Goal: Transaction & Acquisition: Purchase product/service

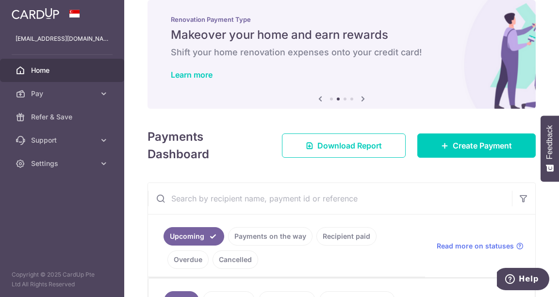
scroll to position [3, 0]
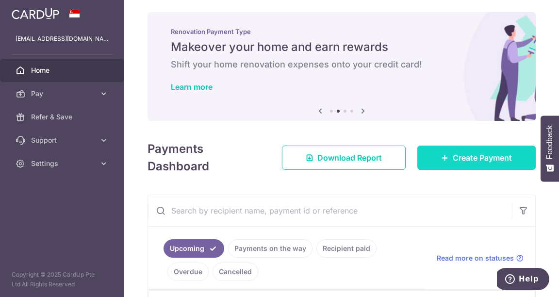
click at [485, 155] on span "Create Payment" at bounding box center [482, 158] width 59 height 12
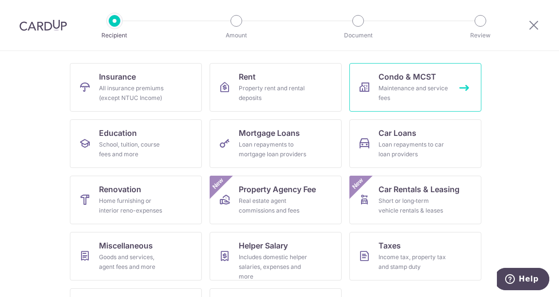
scroll to position [88, 0]
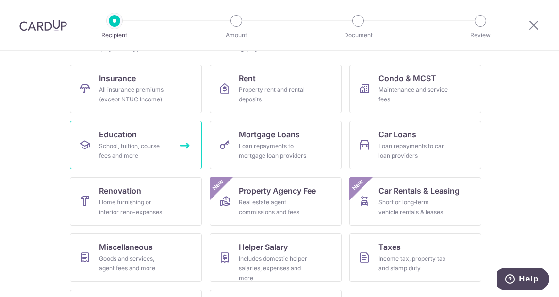
click at [149, 147] on div "School, tuition, course fees and more" at bounding box center [134, 150] width 70 height 19
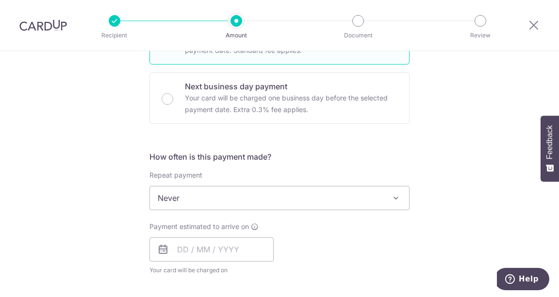
scroll to position [276, 0]
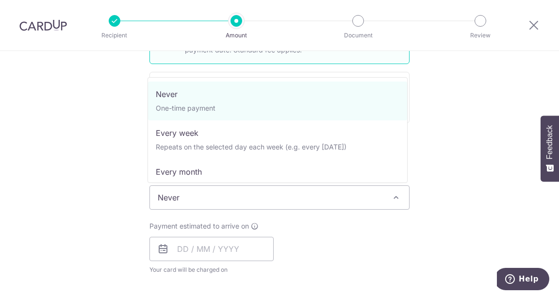
click at [224, 199] on span "Never" at bounding box center [279, 197] width 259 height 23
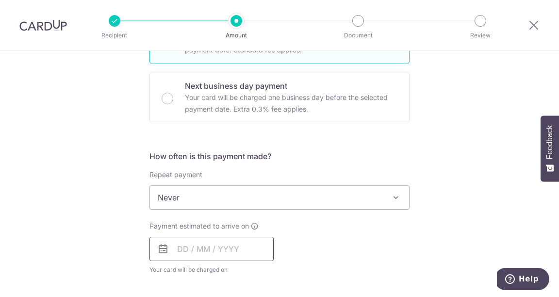
click at [180, 243] on input "text" at bounding box center [211, 249] width 124 height 24
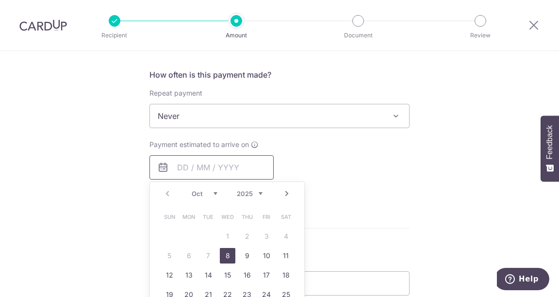
scroll to position [359, 0]
click at [225, 255] on link "8" at bounding box center [228, 255] width 16 height 16
type input "[DATE]"
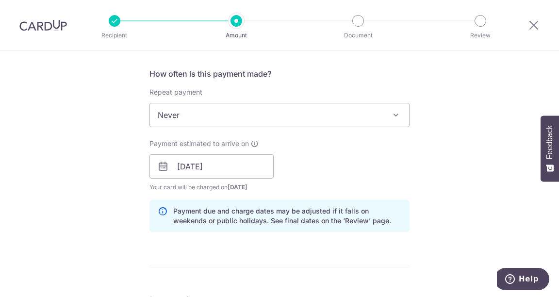
click at [419, 138] on div "Tell us more about your payment Enter payment amount SGD 218.00 218.00 Select C…" at bounding box center [279, 151] width 559 height 918
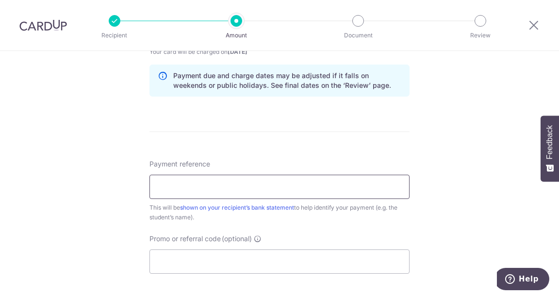
scroll to position [494, 0]
click at [332, 177] on input "Payment reference" at bounding box center [279, 186] width 260 height 24
type input "Charlotte Chu - 10096"
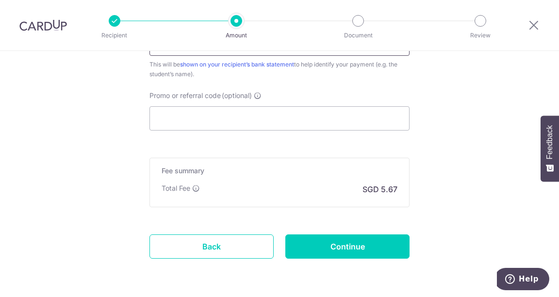
scroll to position [670, 0]
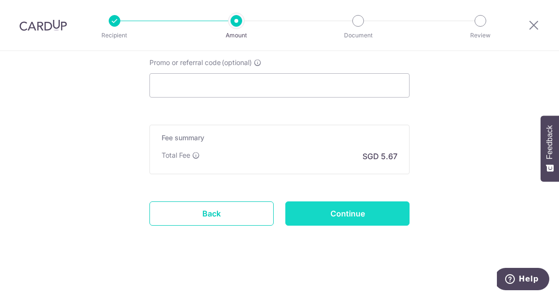
click at [362, 204] on input "Continue" at bounding box center [347, 213] width 124 height 24
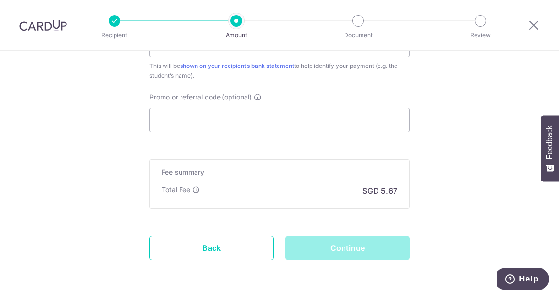
scroll to position [636, 0]
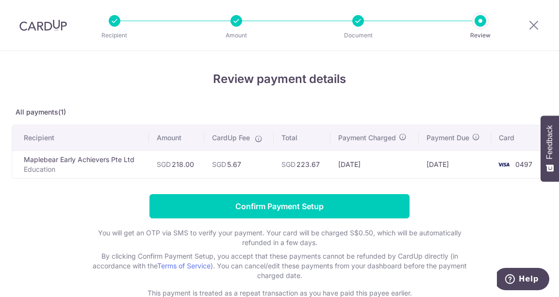
click at [544, 29] on div at bounding box center [533, 25] width 50 height 50
click at [533, 27] on icon at bounding box center [534, 25] width 12 height 12
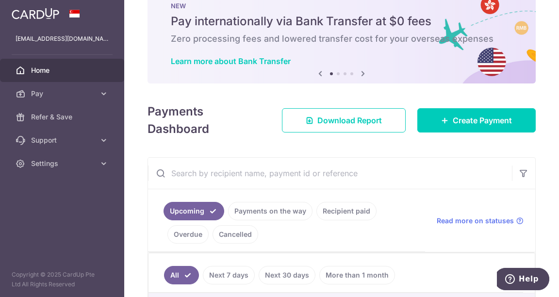
scroll to position [29, 0]
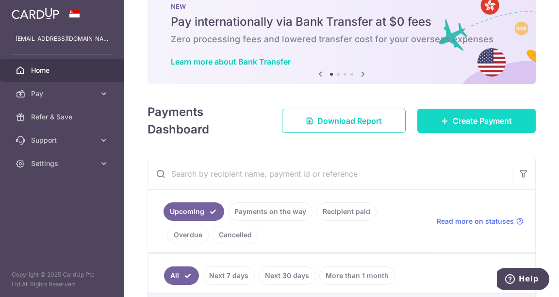
click at [442, 129] on link "Create Payment" at bounding box center [476, 121] width 118 height 24
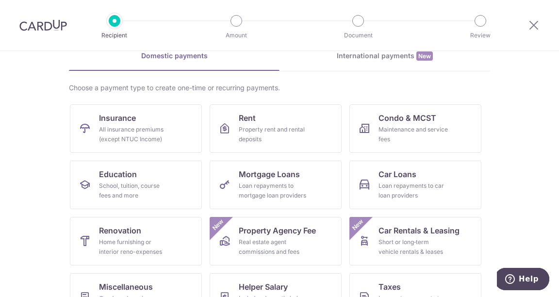
scroll to position [46, 0]
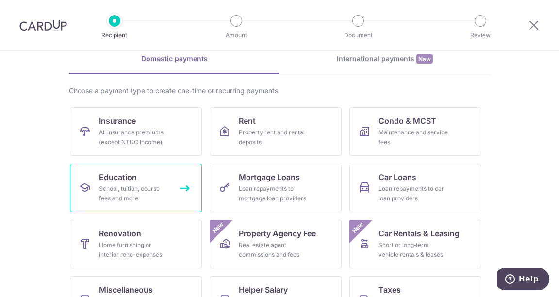
click at [143, 187] on div "School, tuition, course fees and more" at bounding box center [134, 193] width 70 height 19
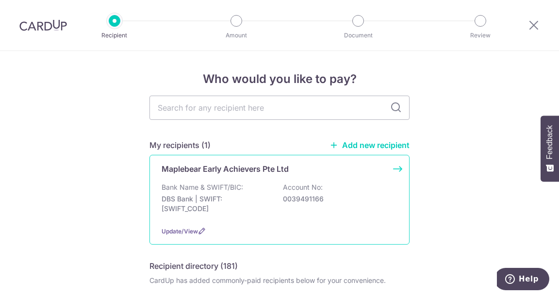
click at [236, 168] on p "Maplebear Early Achievers Pte Ltd" at bounding box center [225, 169] width 127 height 12
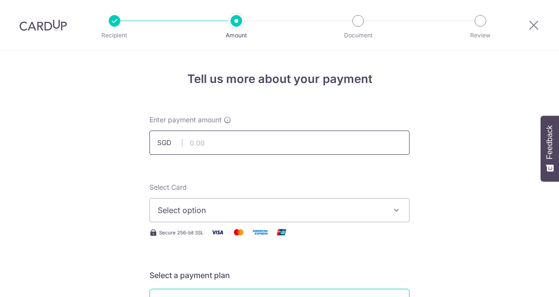
click at [229, 148] on input "text" at bounding box center [279, 143] width 260 height 24
type input "218.00"
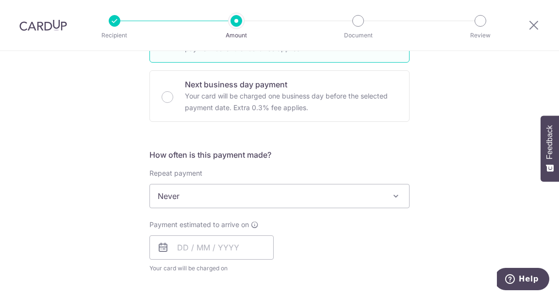
scroll to position [280, 0]
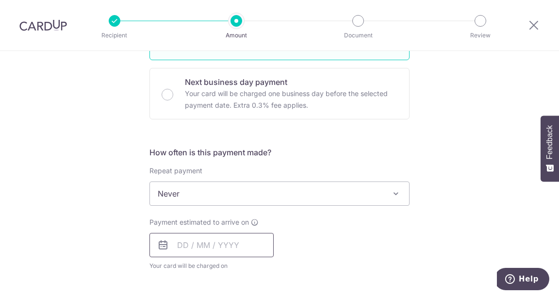
click at [192, 239] on input "text" at bounding box center [211, 245] width 124 height 24
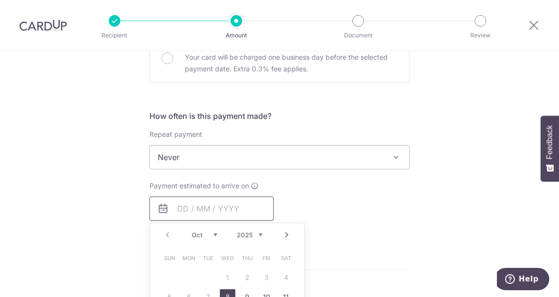
scroll to position [317, 0]
drag, startPoint x: 224, startPoint y: 290, endPoint x: 283, endPoint y: 173, distance: 130.8
click at [224, 290] on link "8" at bounding box center [228, 297] width 16 height 16
type input "[DATE]"
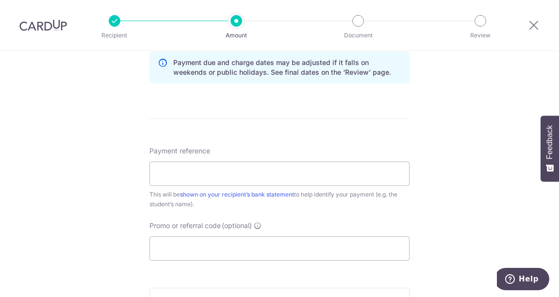
scroll to position [508, 0]
click at [269, 161] on input "Payment reference" at bounding box center [279, 172] width 260 height 24
type input "OCBC195"
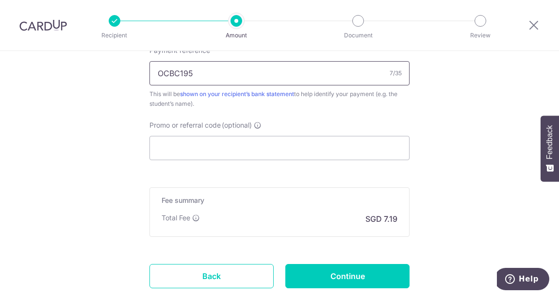
scroll to position [607, 0]
click at [220, 147] on input "Promo or referral code (optional)" at bounding box center [279, 148] width 260 height 24
paste input "OCBC195"
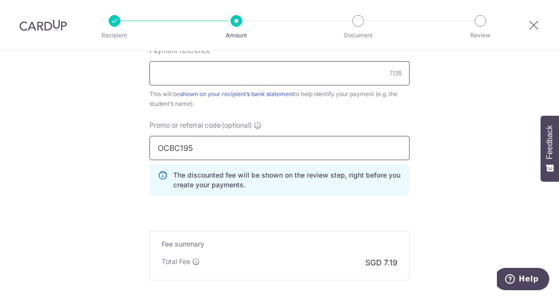
type input "OCBC195"
click at [222, 67] on input "Payment reference" at bounding box center [279, 73] width 260 height 24
type input "[PERSON_NAME] - 10096"
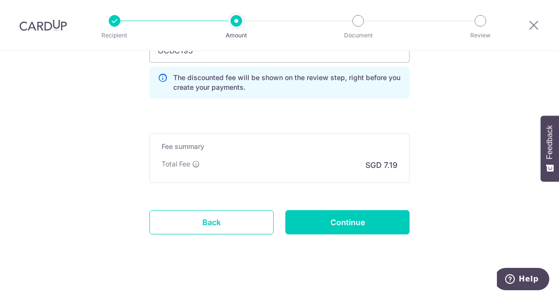
scroll to position [713, 0]
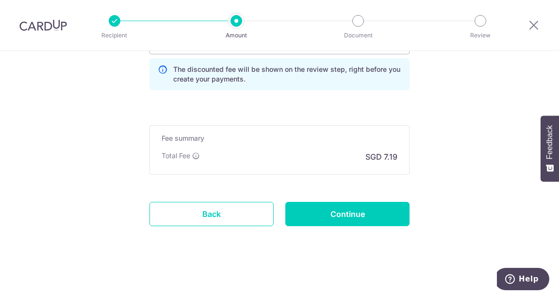
click at [245, 140] on h5 "Fee summary" at bounding box center [280, 138] width 236 height 10
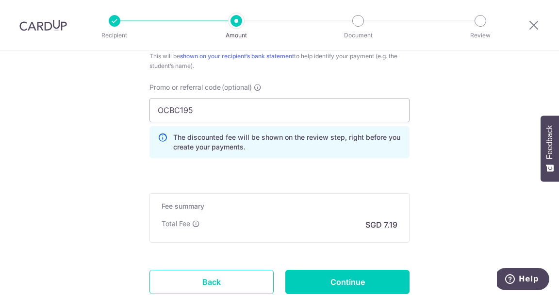
scroll to position [602, 0]
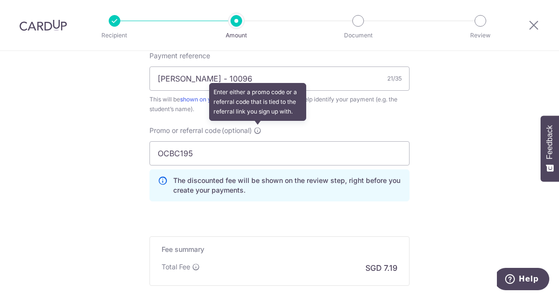
click at [254, 127] on icon at bounding box center [258, 131] width 8 height 8
click at [254, 141] on input "OCBC195" at bounding box center [279, 153] width 260 height 24
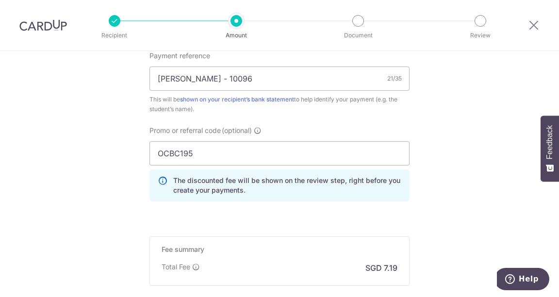
click at [308, 119] on div "Payment reference Charlotte Chu - 10096 21/35 This will be shown on your recipi…" at bounding box center [279, 130] width 260 height 158
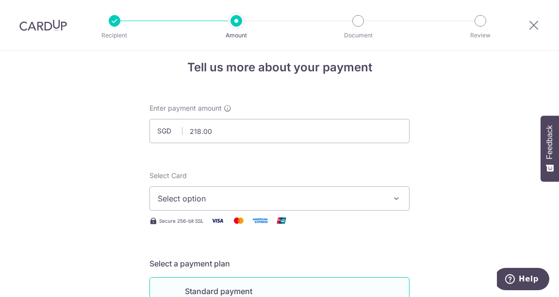
scroll to position [11, 0]
click at [308, 120] on input "218.00" at bounding box center [279, 132] width 260 height 24
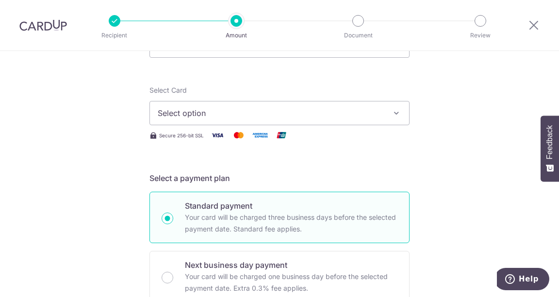
scroll to position [98, 0]
click at [383, 123] on button "Select option" at bounding box center [279, 112] width 260 height 24
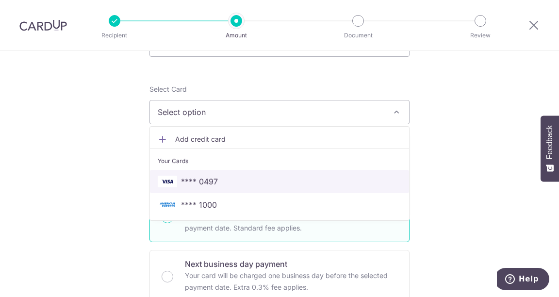
click at [281, 180] on span "**** 0497" at bounding box center [280, 182] width 244 height 12
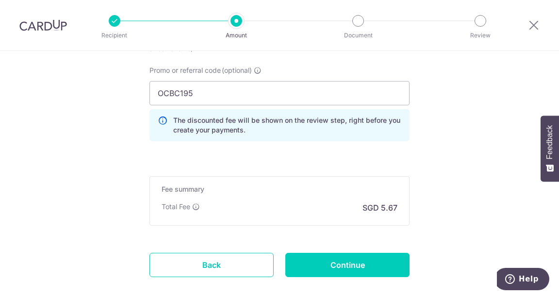
scroll to position [670, 0]
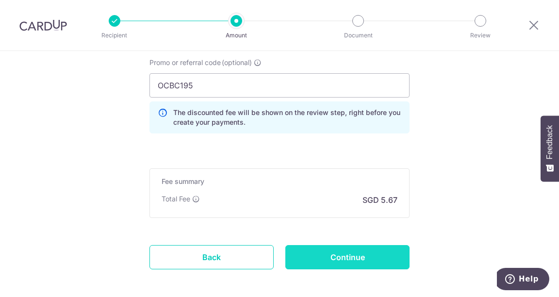
click at [372, 250] on input "Continue" at bounding box center [347, 257] width 124 height 24
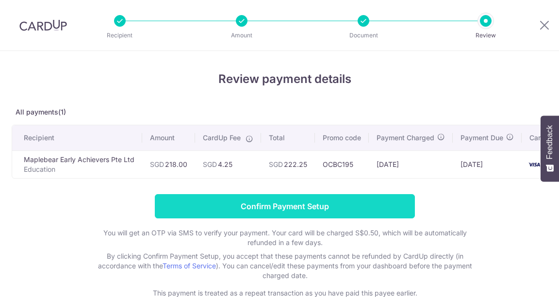
click at [338, 213] on input "Confirm Payment Setup" at bounding box center [285, 206] width 260 height 24
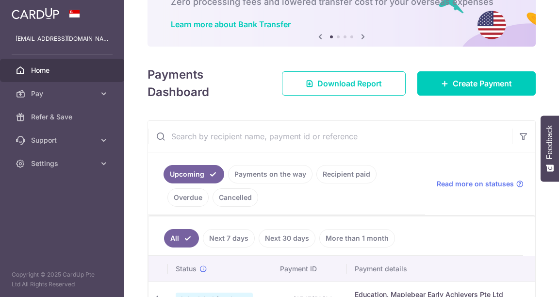
scroll to position [63, 0]
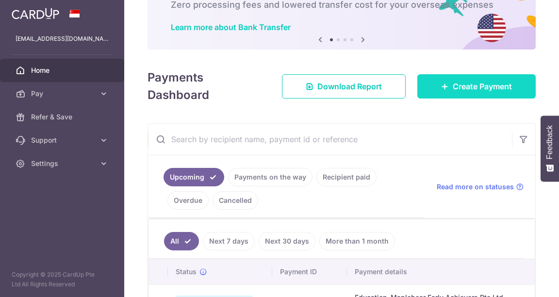
click at [444, 87] on link "Create Payment" at bounding box center [476, 86] width 118 height 24
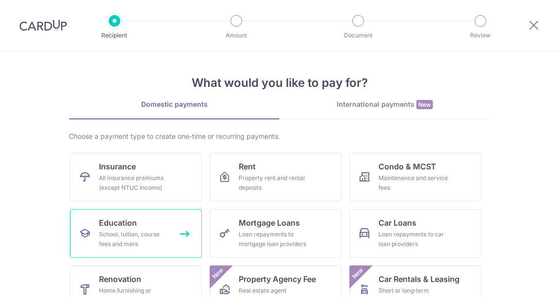
click at [144, 217] on link "Education School, tuition, course fees and more" at bounding box center [136, 233] width 132 height 49
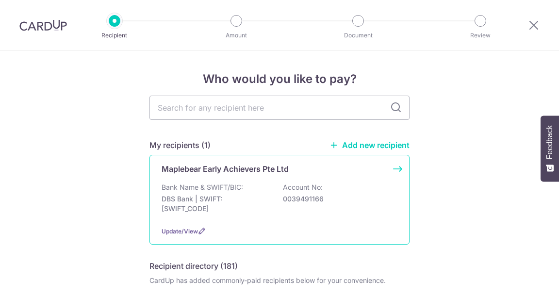
click at [219, 177] on div "Maplebear Early Achievers Pte Ltd Bank Name & SWIFT/BIC: DBS Bank | SWIFT: [SWI…" at bounding box center [279, 200] width 260 height 90
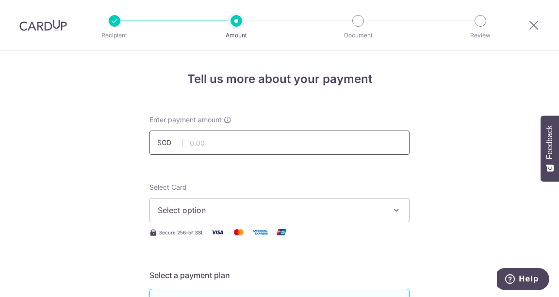
click at [244, 144] on input "text" at bounding box center [279, 143] width 260 height 24
type input "1,694.70"
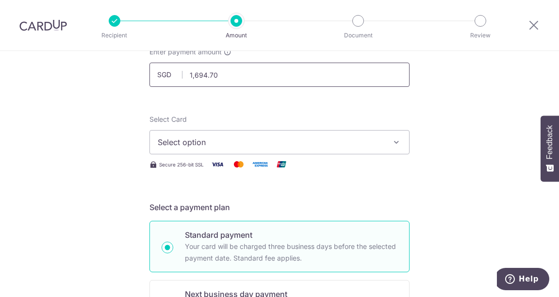
scroll to position [69, 0]
click at [218, 144] on span "Select option" at bounding box center [271, 141] width 226 height 12
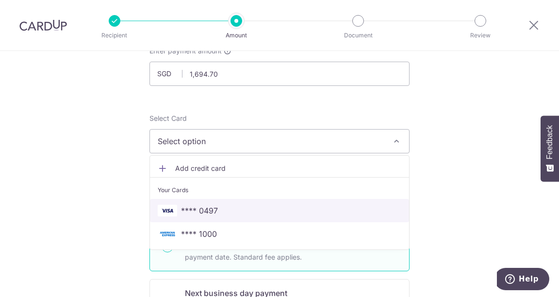
drag, startPoint x: 194, startPoint y: 213, endPoint x: 390, endPoint y: 150, distance: 206.1
click at [194, 213] on span "**** 0497" at bounding box center [199, 211] width 37 height 12
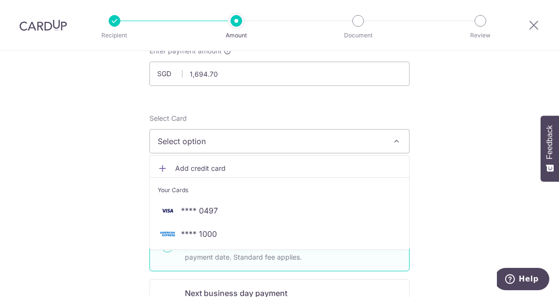
click at [186, 200] on h5 "Select a payment plan" at bounding box center [279, 206] width 260 height 12
click at [222, 134] on button "Select option" at bounding box center [279, 141] width 260 height 24
click at [195, 185] on div "Your Cards" at bounding box center [280, 190] width 244 height 10
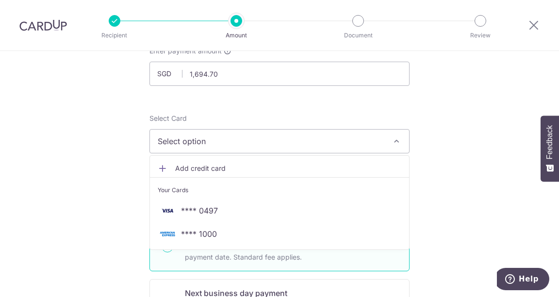
click at [391, 150] on button "Select option" at bounding box center [279, 141] width 260 height 24
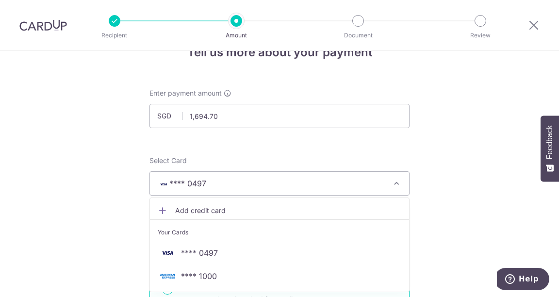
click at [376, 185] on span "**** 0497" at bounding box center [271, 184] width 226 height 12
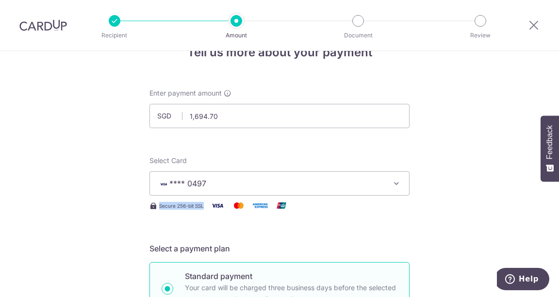
click at [376, 185] on span "**** 0497" at bounding box center [271, 184] width 226 height 12
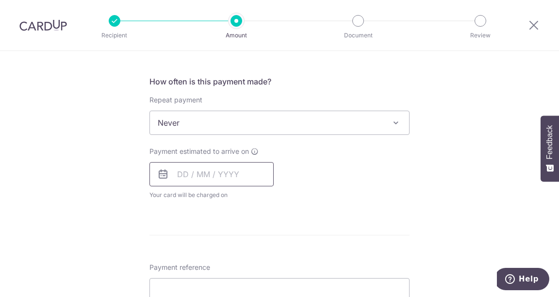
scroll to position [351, 0]
click at [196, 168] on input "text" at bounding box center [211, 174] width 124 height 24
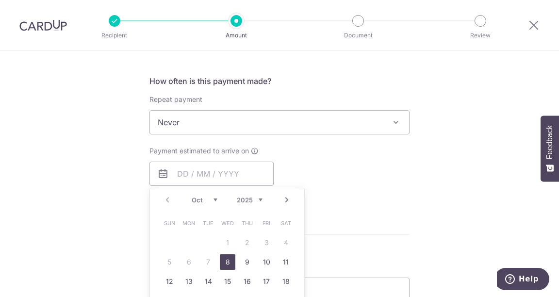
click at [118, 223] on div "Tell us more about your payment Enter payment amount SGD 1,694.70 1694.70 Selec…" at bounding box center [279, 139] width 559 height 878
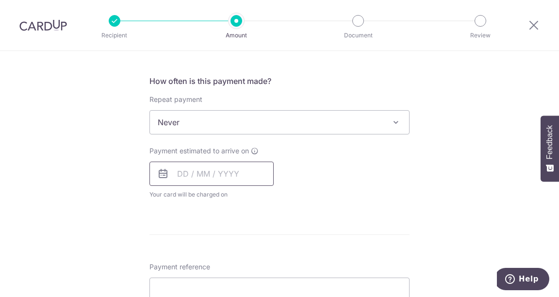
click at [195, 176] on input "text" at bounding box center [211, 174] width 124 height 24
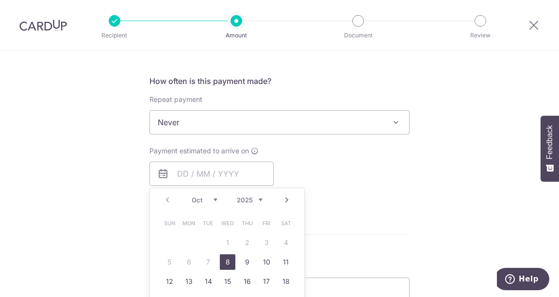
click at [222, 262] on link "8" at bounding box center [228, 262] width 16 height 16
type input "08/10/2025"
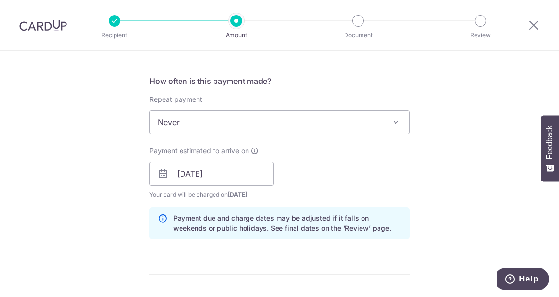
click at [335, 198] on div "Payment estimated to arrive on 08/10/2025 Prev Next Oct Nov Dec 2025 2026 2027 …" at bounding box center [280, 172] width 272 height 53
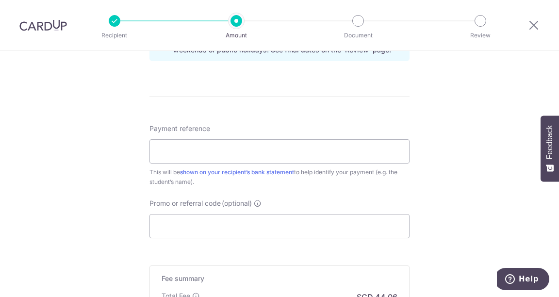
scroll to position [535, 0]
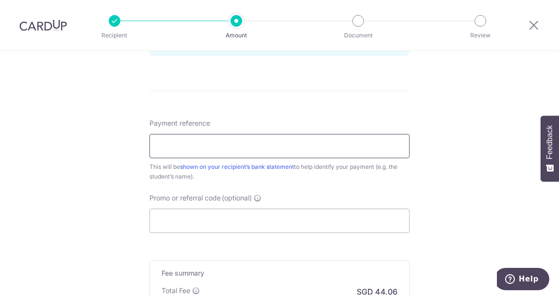
click at [232, 149] on input "Payment reference" at bounding box center [279, 146] width 260 height 24
type input "c"
type input "Charlotte Chu - 10095"
click at [223, 227] on input "Promo or referral code (optional)" at bounding box center [279, 221] width 260 height 24
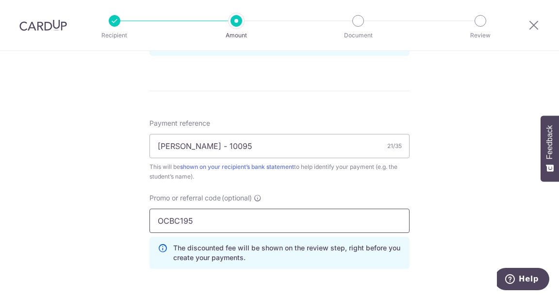
type input "OCBC195"
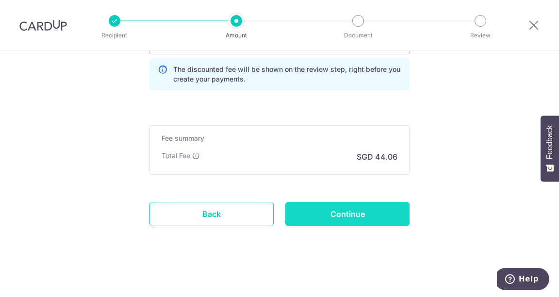
click at [339, 210] on input "Continue" at bounding box center [347, 214] width 124 height 24
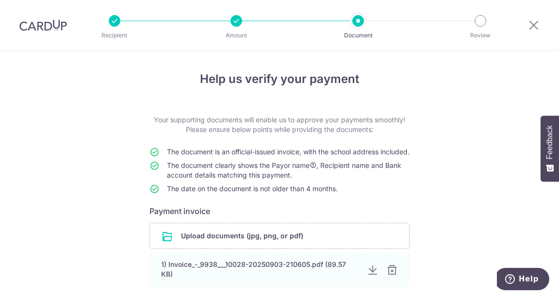
scroll to position [103, 0]
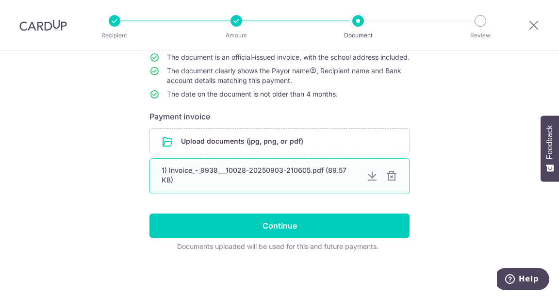
click at [392, 177] on div at bounding box center [392, 176] width 12 height 12
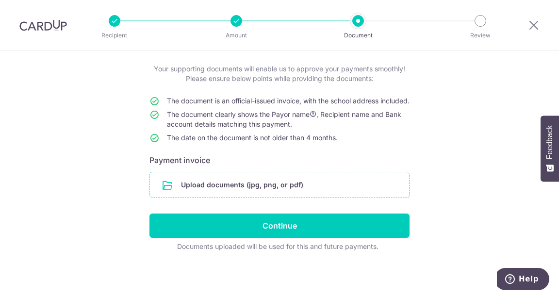
click at [258, 185] on input "file" at bounding box center [279, 184] width 259 height 25
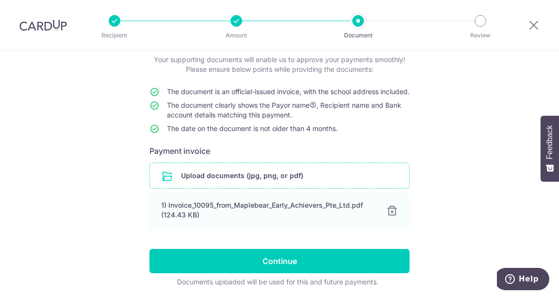
scroll to position [105, 0]
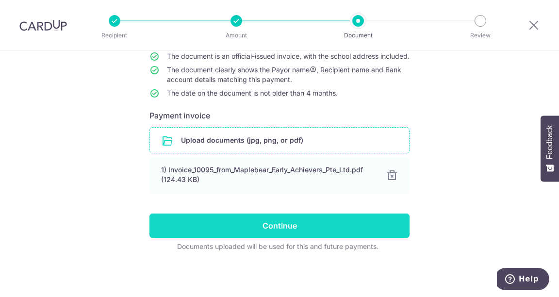
click at [278, 222] on input "Continue" at bounding box center [279, 225] width 260 height 24
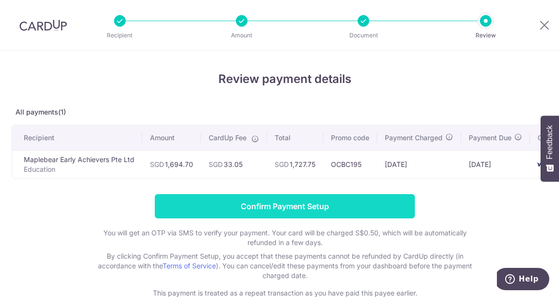
click at [307, 211] on input "Confirm Payment Setup" at bounding box center [285, 206] width 260 height 24
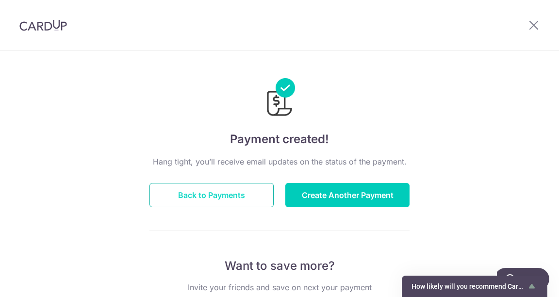
click at [242, 194] on button "Back to Payments" at bounding box center [211, 195] width 124 height 24
